Goal: Task Accomplishment & Management: Complete application form

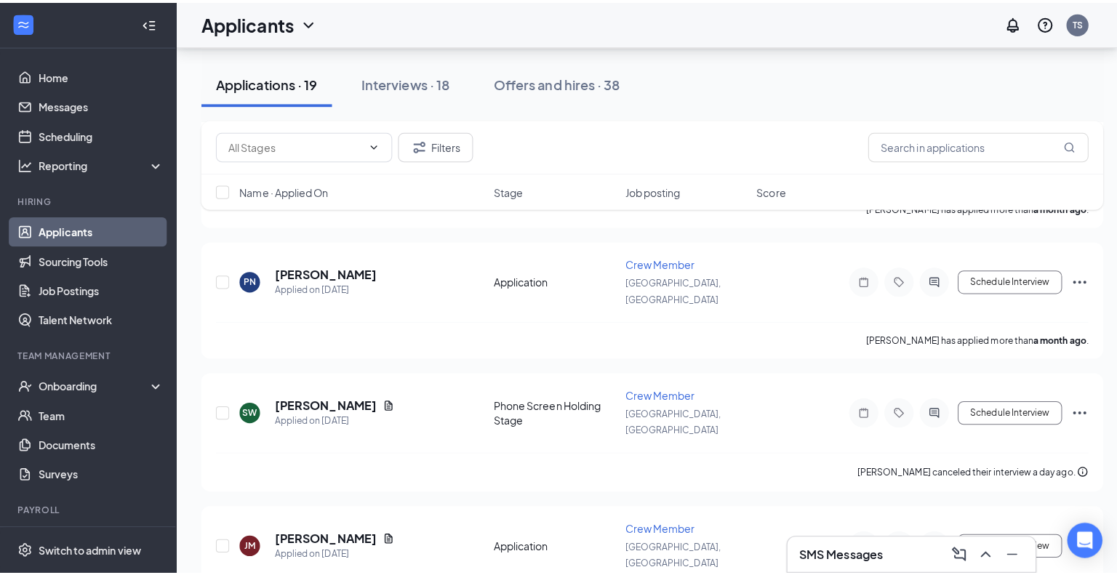
scroll to position [1856, 0]
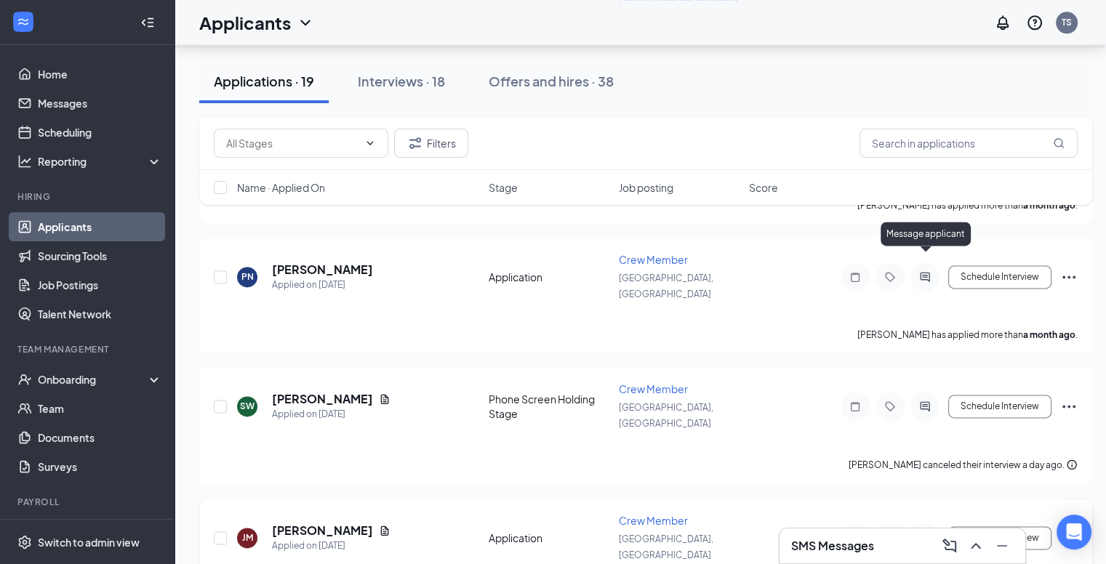
click at [926, 532] on icon "ActiveChat" at bounding box center [924, 538] width 17 height 12
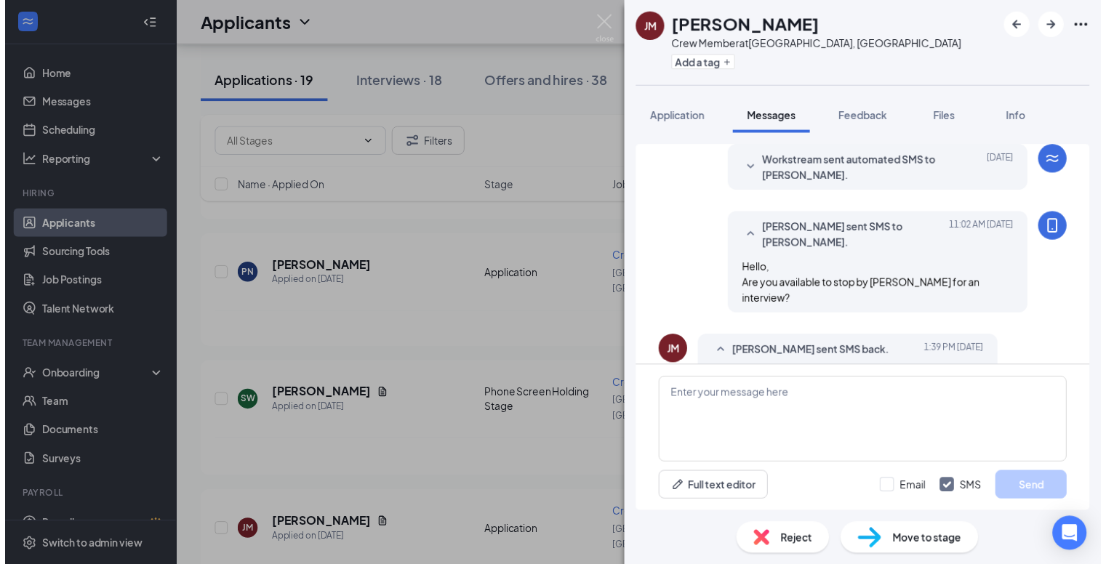
scroll to position [267, 0]
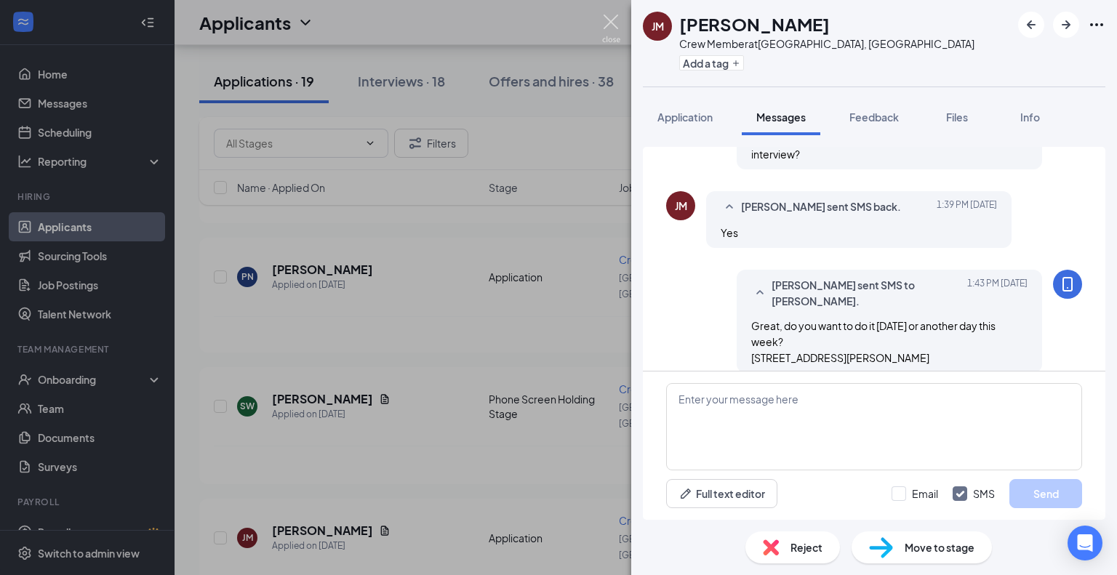
click at [609, 24] on img at bounding box center [611, 29] width 18 height 28
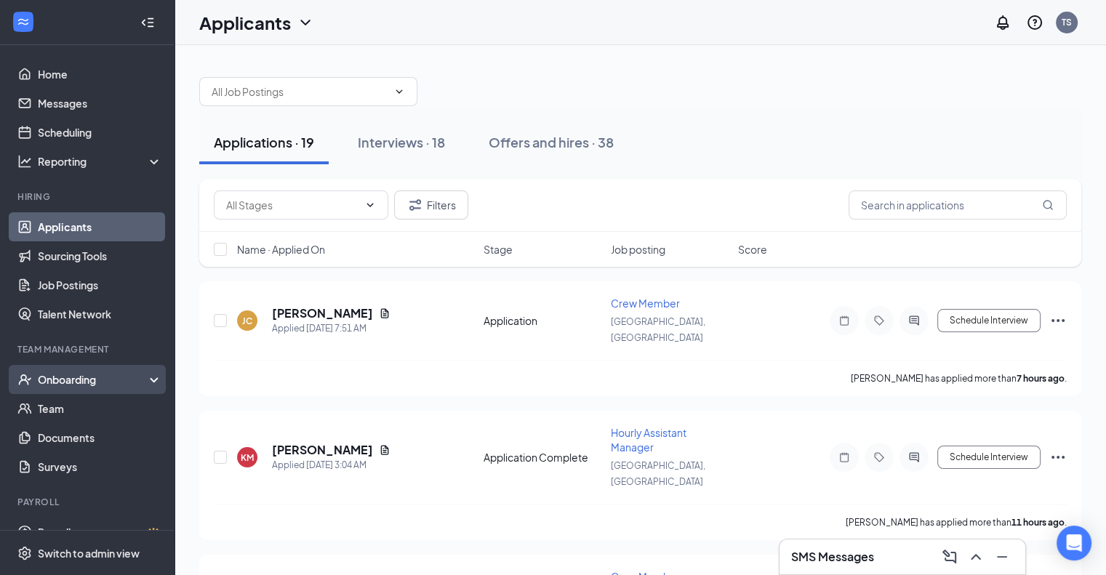
click at [90, 391] on div "Onboarding" at bounding box center [87, 379] width 175 height 29
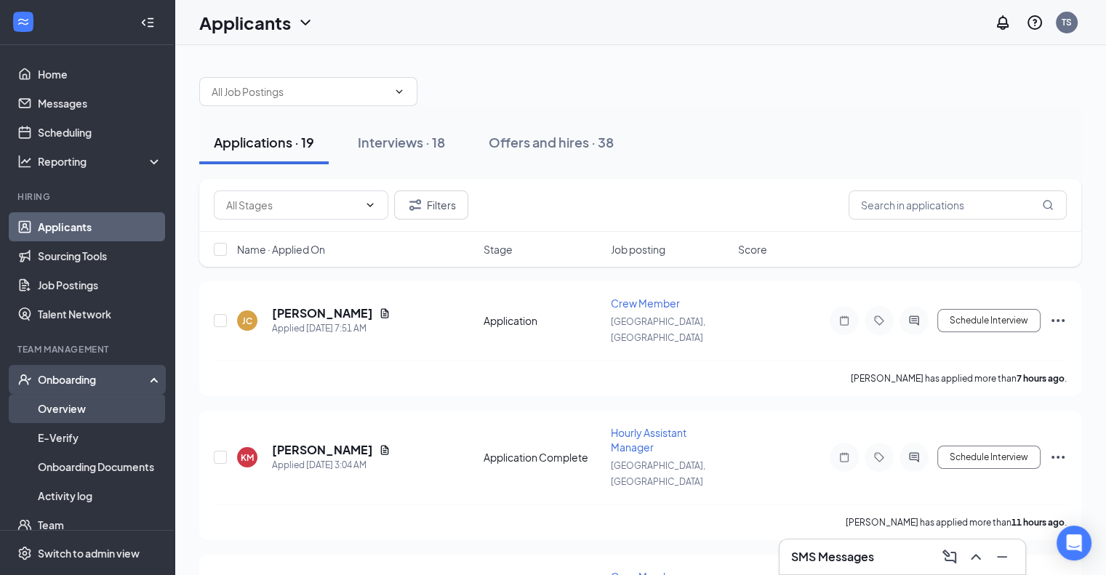
click at [77, 409] on link "Overview" at bounding box center [100, 408] width 124 height 29
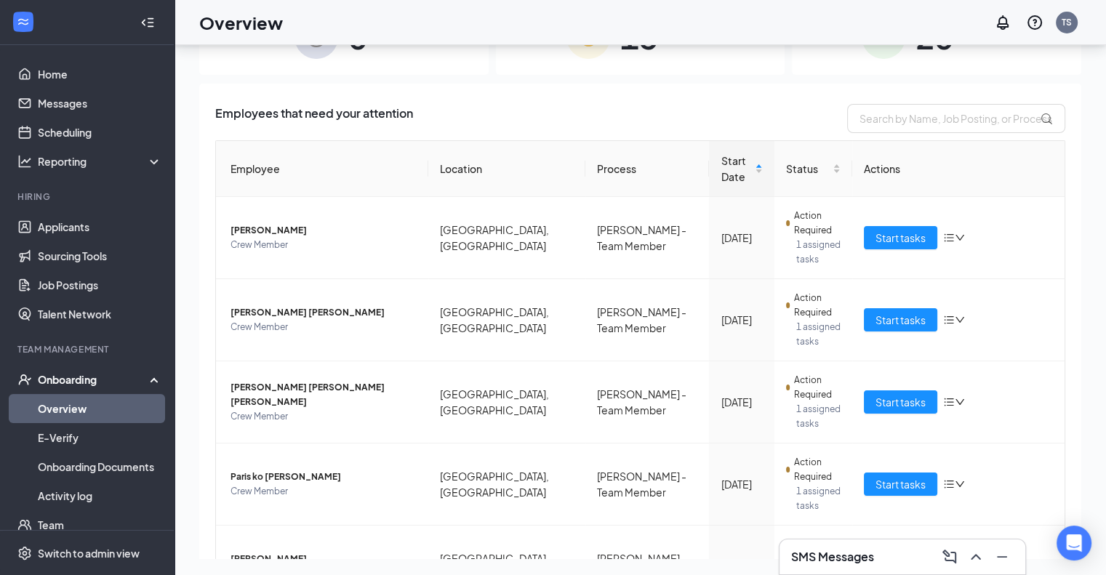
scroll to position [65, 0]
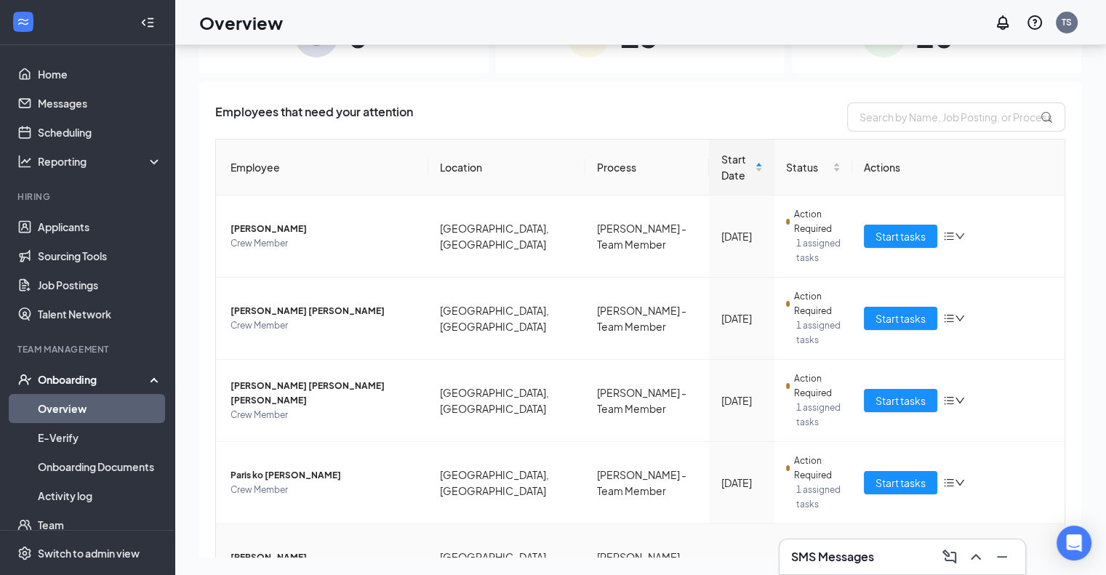
click at [899, 557] on span "Start tasks" at bounding box center [901, 565] width 50 height 16
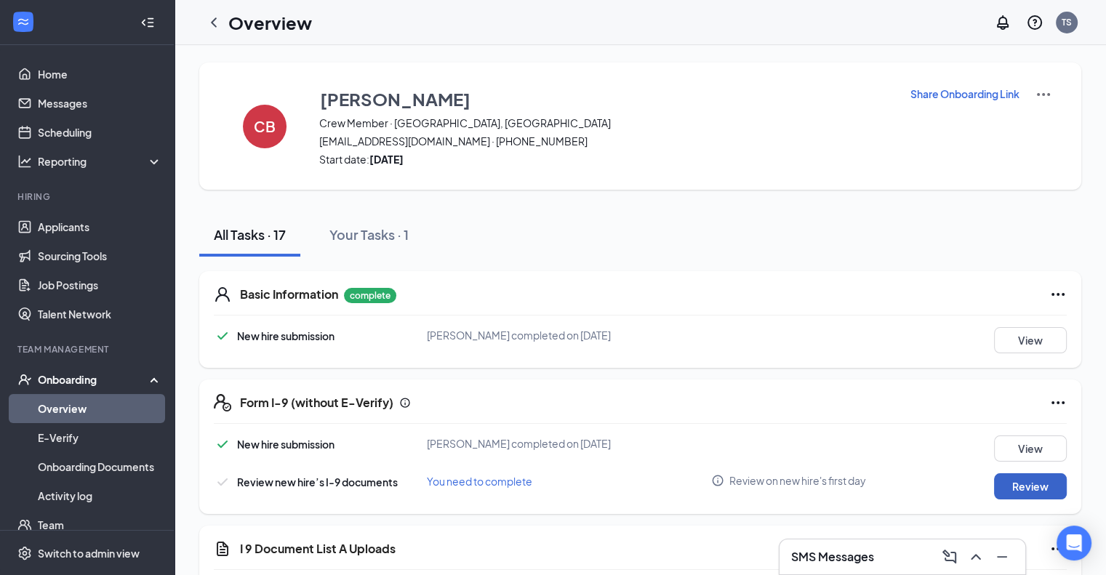
click at [1021, 486] on button "Review" at bounding box center [1030, 486] width 73 height 26
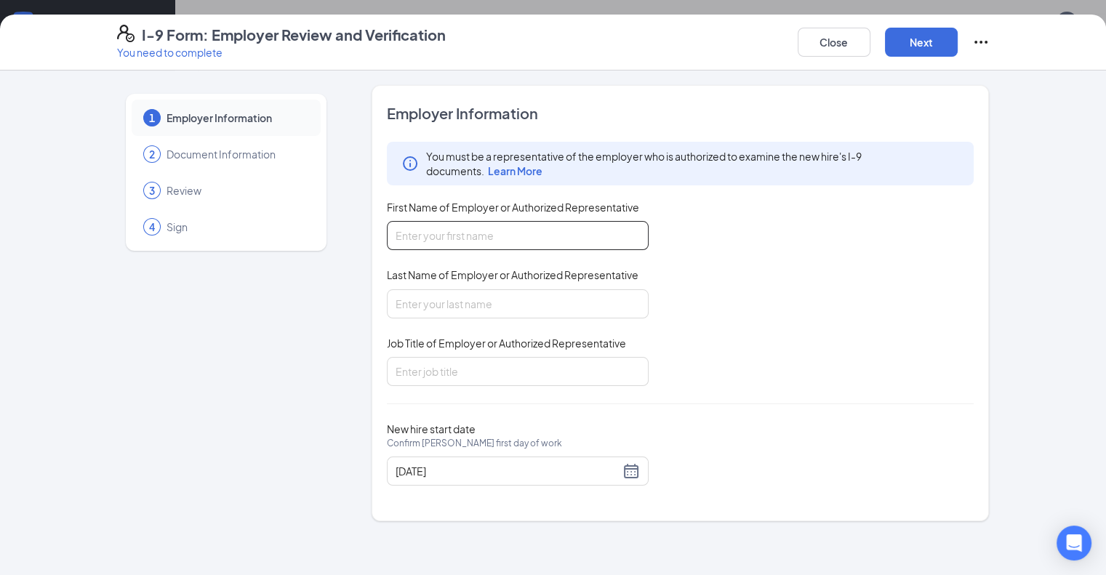
click at [529, 236] on input "First Name of Employer or Authorized Representative" at bounding box center [518, 235] width 262 height 29
click at [530, 236] on input "[PERSON_NAME]" at bounding box center [518, 235] width 262 height 29
type input "T"
type input "[PERSON_NAME]"
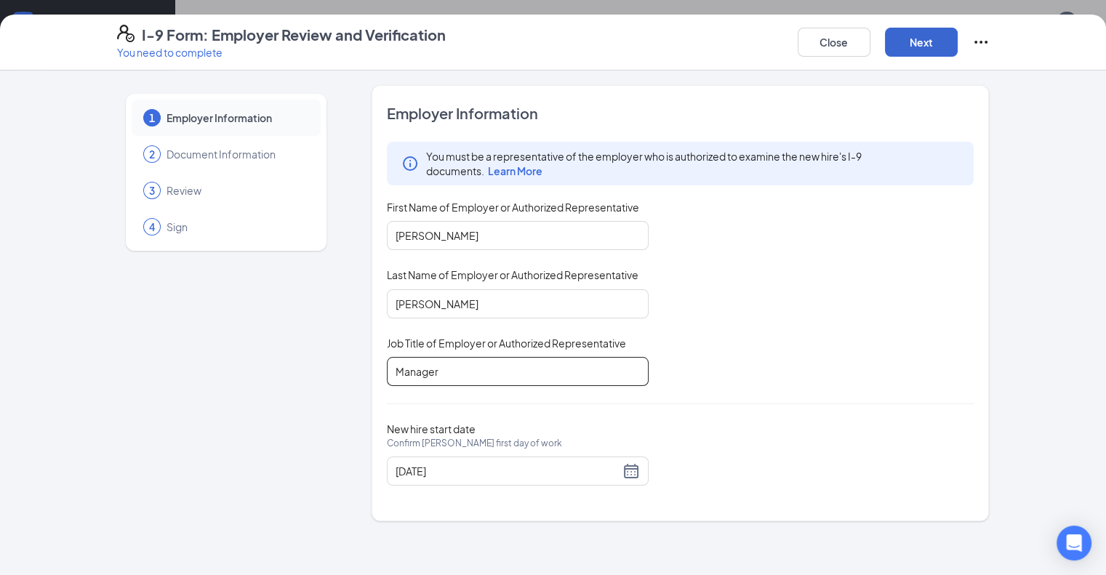
type input "Manager"
click at [958, 47] on button "Next" at bounding box center [921, 42] width 73 height 29
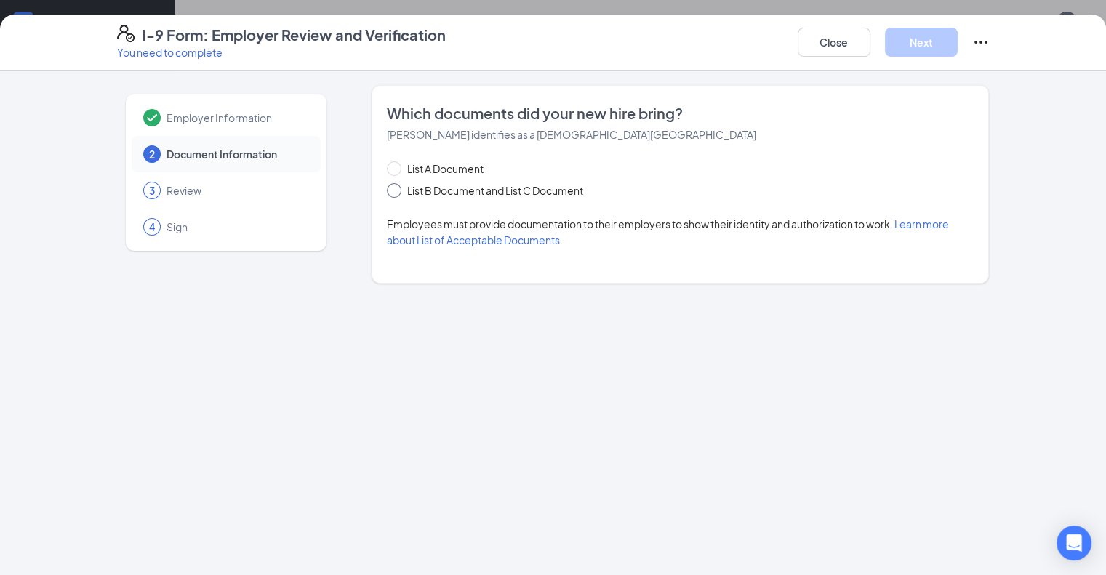
click at [387, 189] on input "List B Document and List C Document" at bounding box center [392, 188] width 10 height 10
radio input "true"
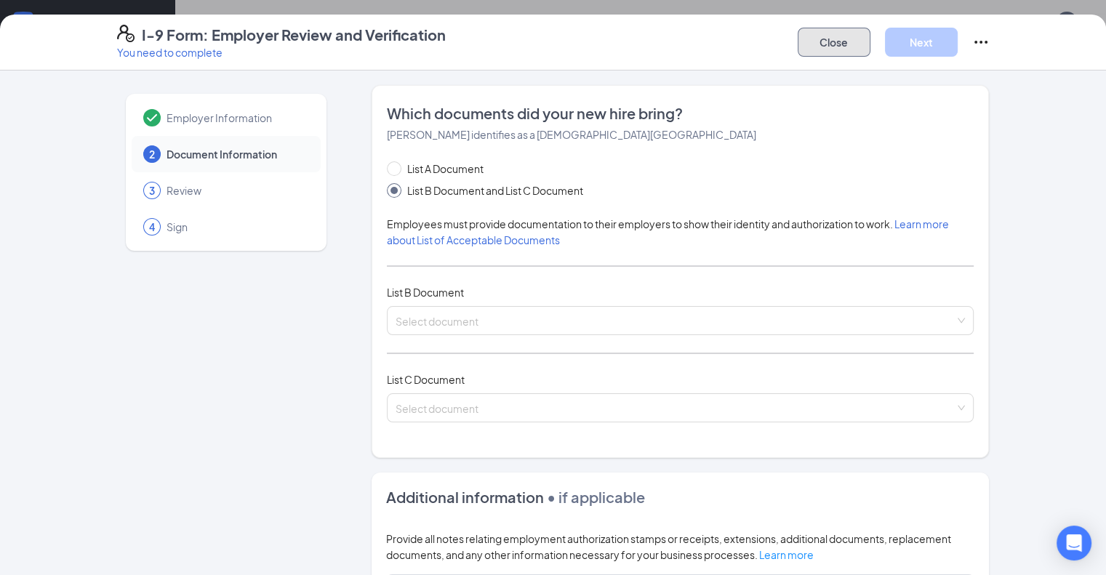
click at [870, 49] on button "Close" at bounding box center [834, 42] width 73 height 29
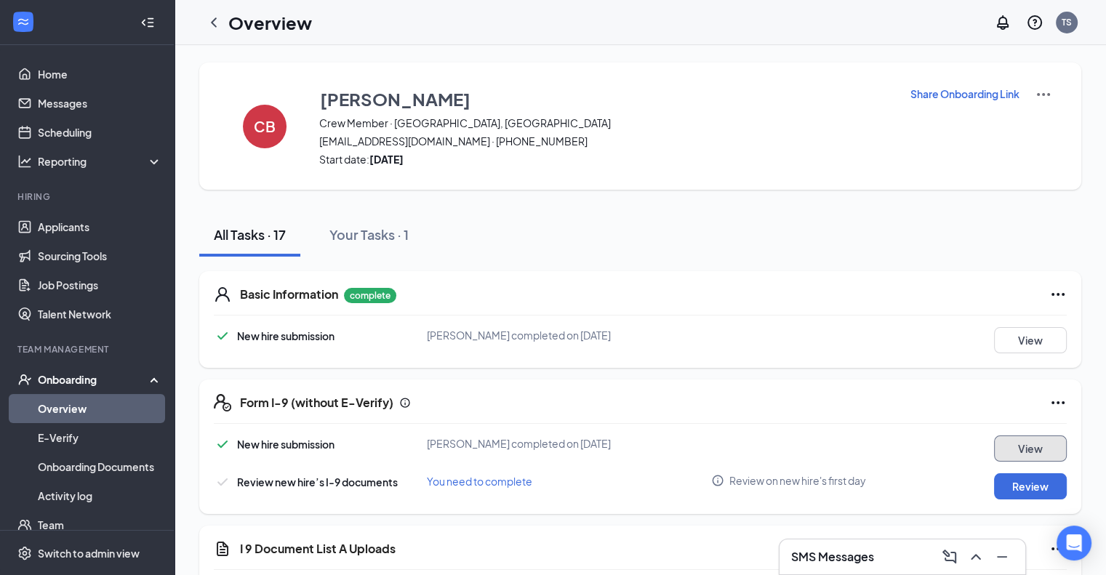
click at [1018, 448] on button "View" at bounding box center [1030, 449] width 73 height 26
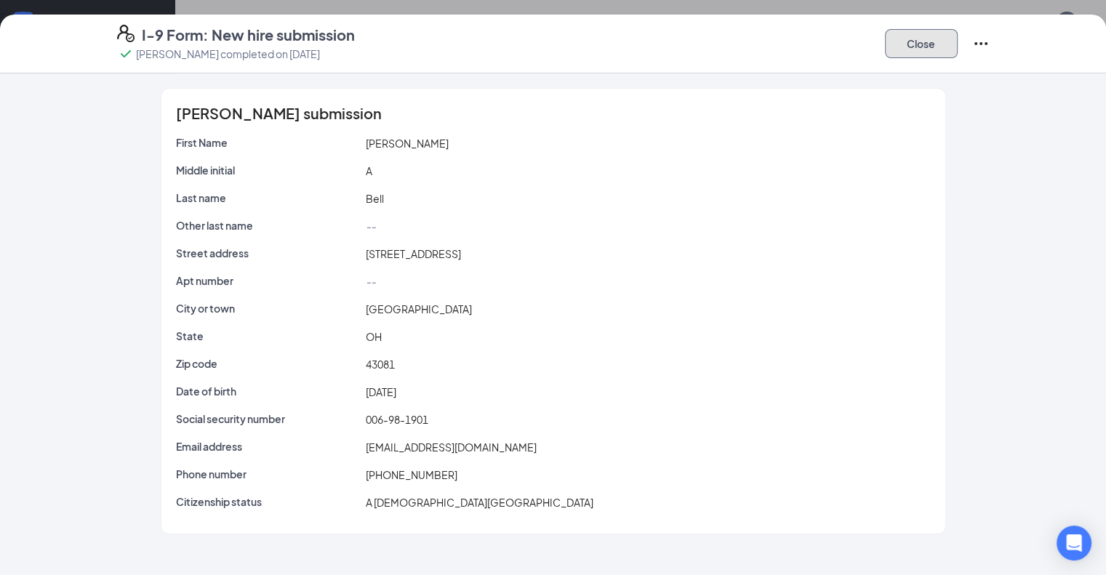
click at [958, 47] on button "Close" at bounding box center [921, 43] width 73 height 29
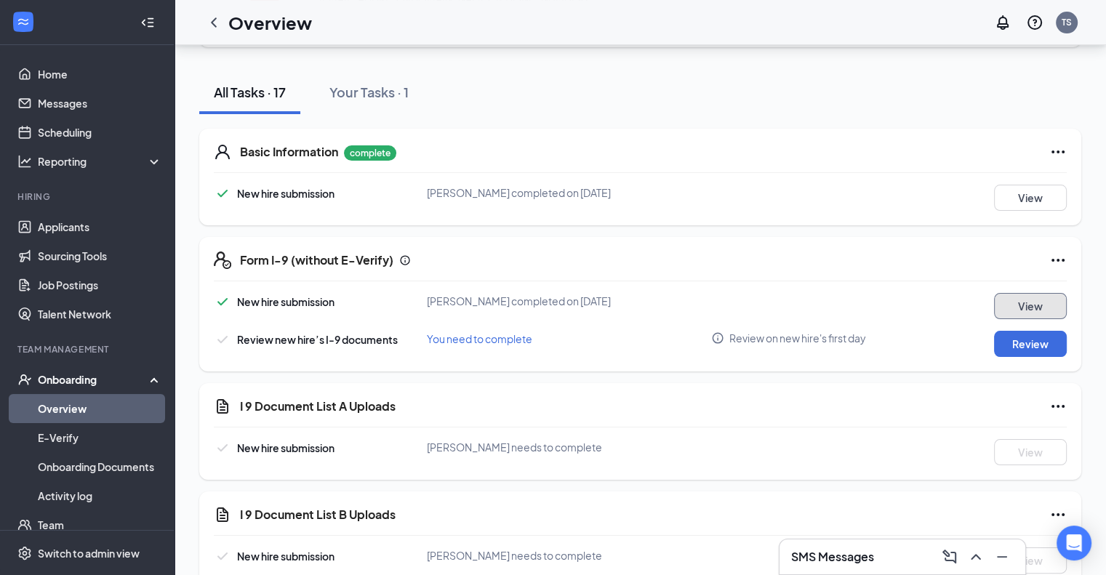
scroll to position [365, 0]
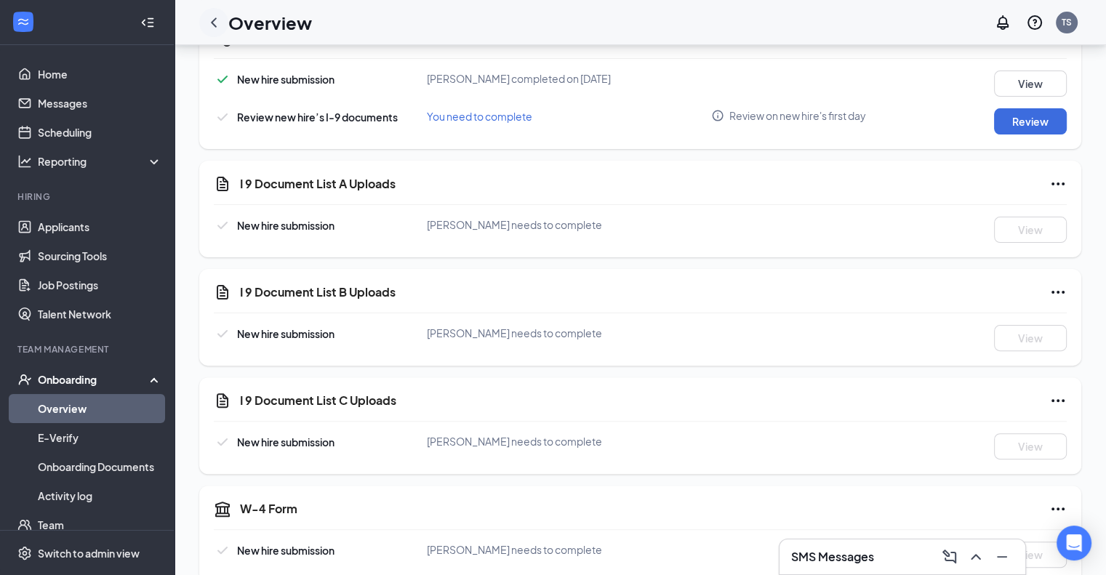
click at [213, 17] on icon "ChevronLeft" at bounding box center [213, 22] width 17 height 17
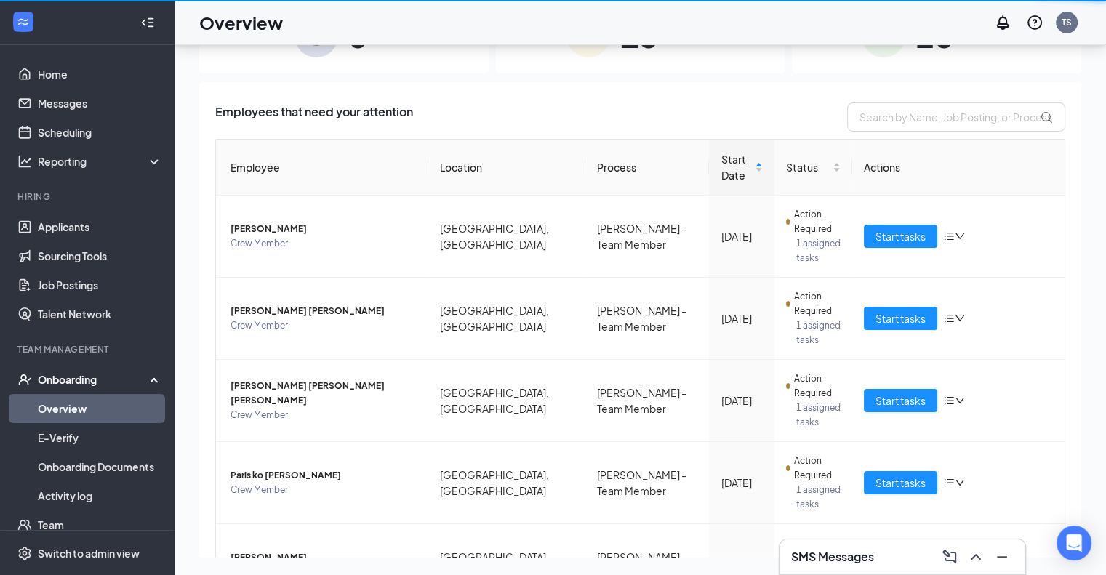
scroll to position [65, 0]
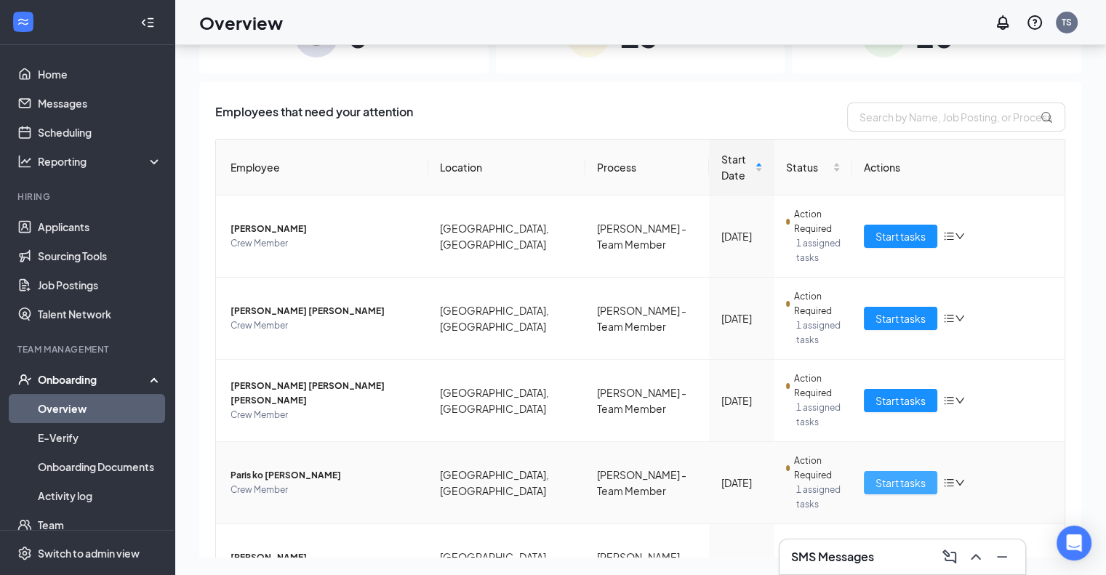
click at [897, 475] on span "Start tasks" at bounding box center [901, 483] width 50 height 16
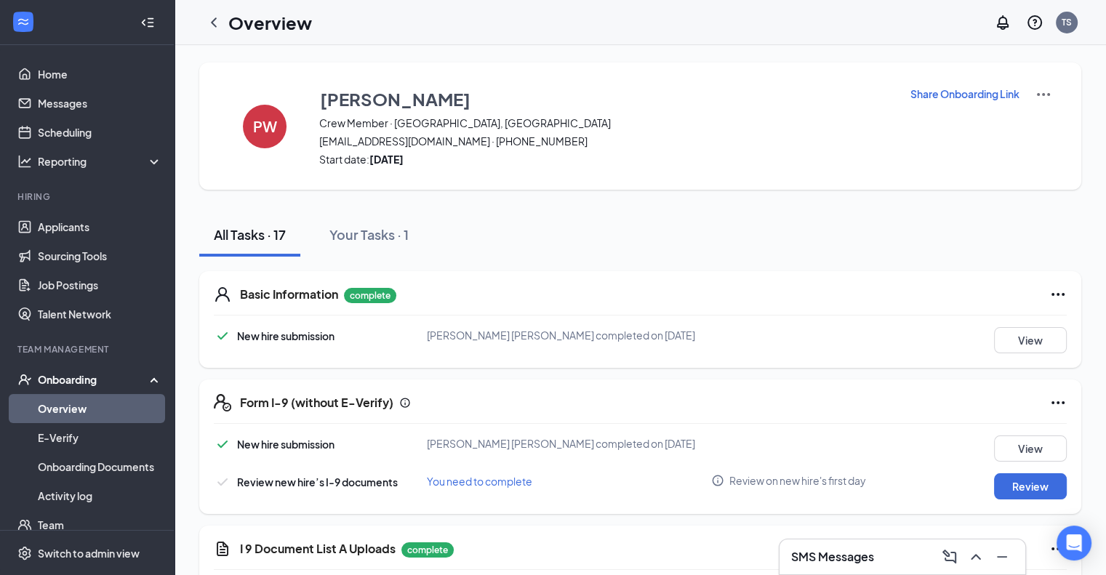
scroll to position [503, 0]
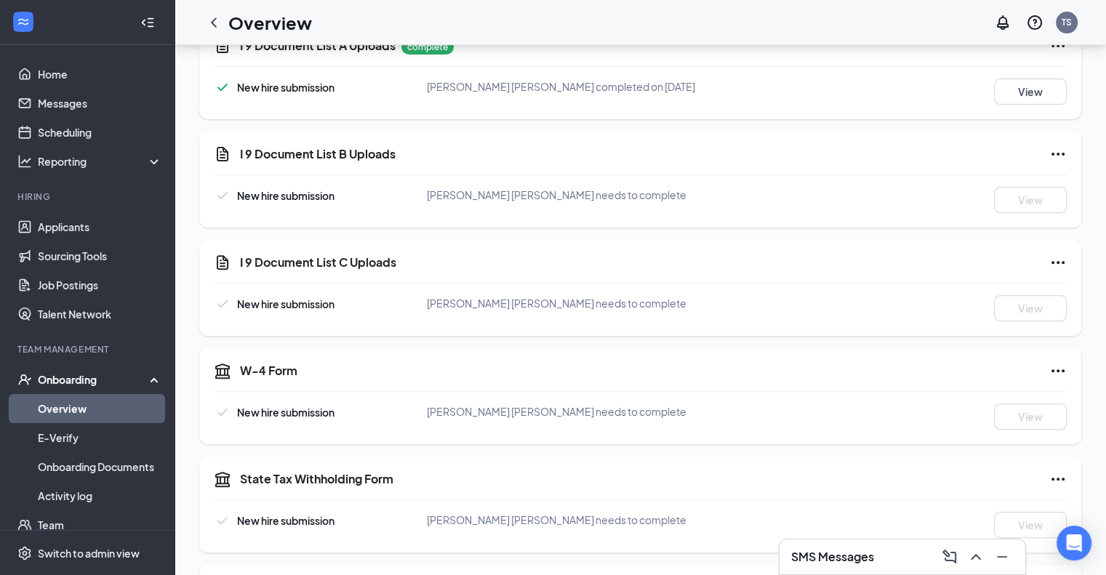
scroll to position [65, 0]
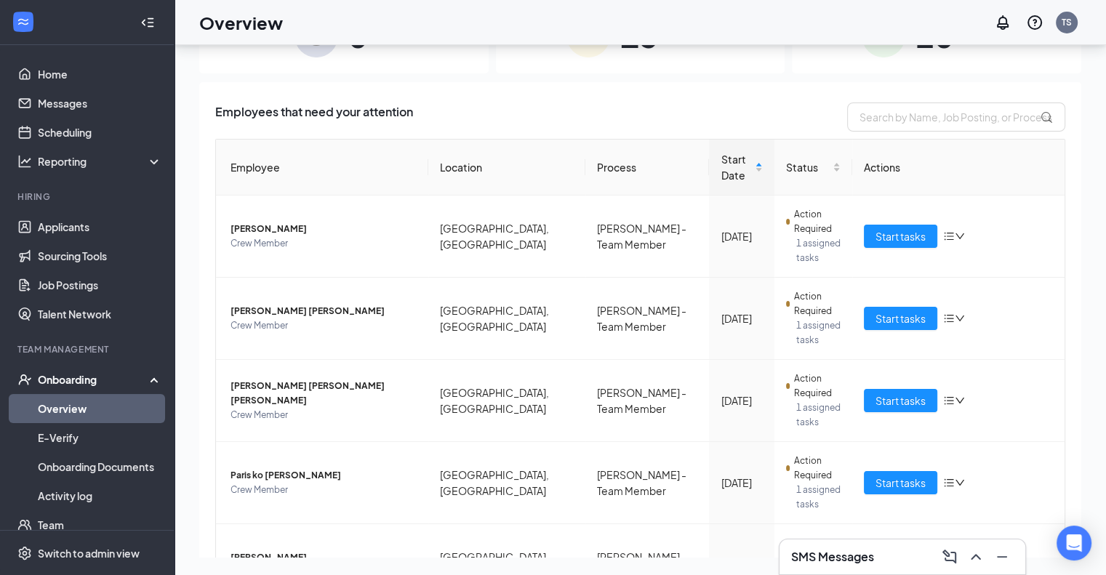
scroll to position [140, 0]
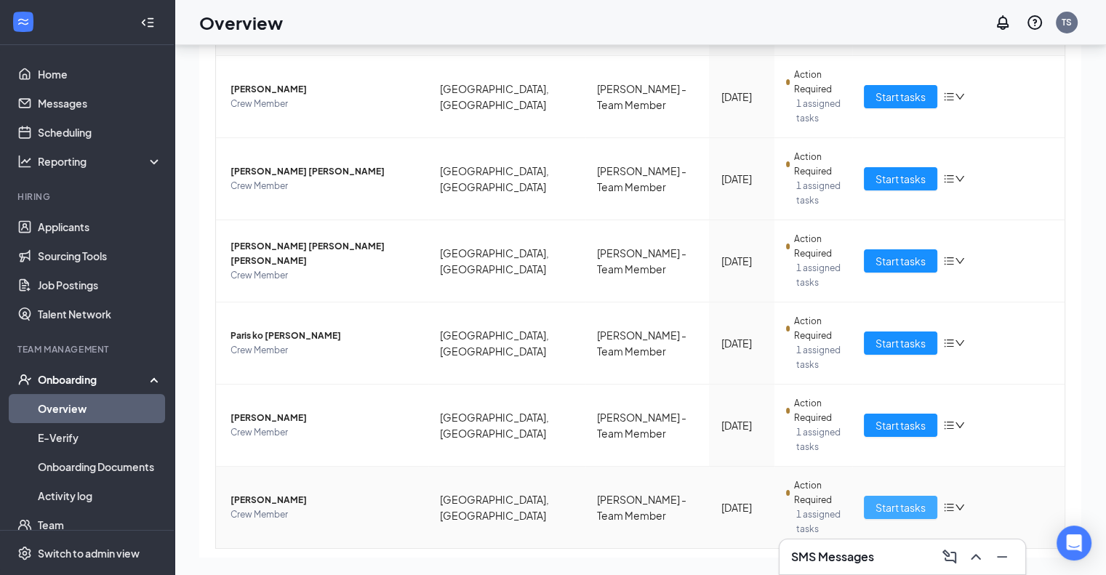
click at [887, 500] on span "Start tasks" at bounding box center [901, 508] width 50 height 16
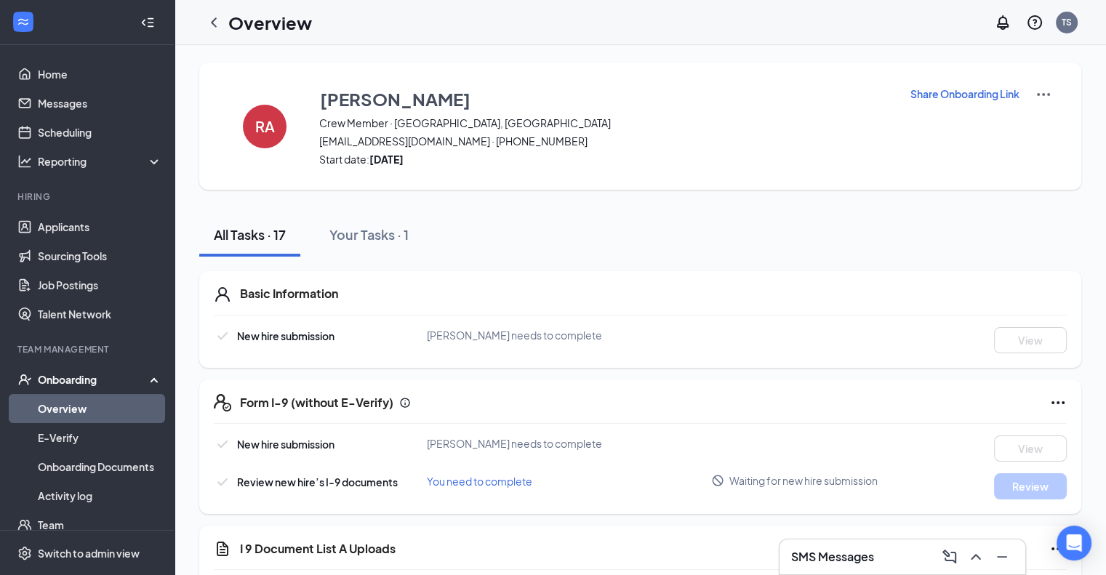
scroll to position [503, 0]
